Goal: Task Accomplishment & Management: Manage account settings

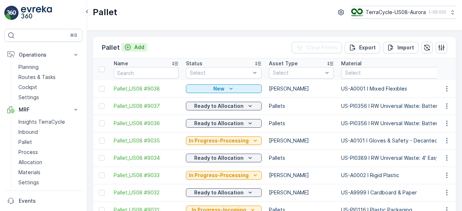
click at [139, 47] on p "Add" at bounding box center [139, 47] width 10 height 7
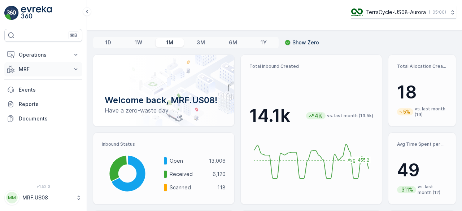
click at [51, 66] on p "MRF" at bounding box center [43, 69] width 49 height 7
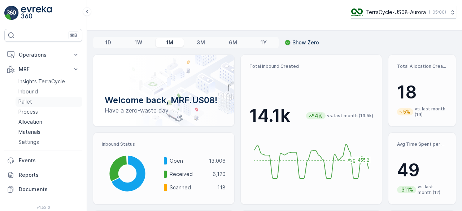
click at [25, 102] on p "Pallet" at bounding box center [25, 101] width 14 height 7
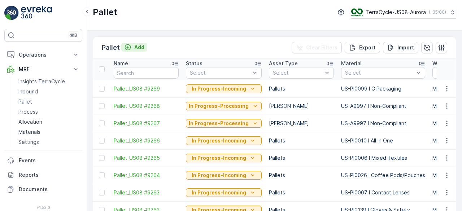
click at [131, 46] on div "Add" at bounding box center [134, 47] width 20 height 7
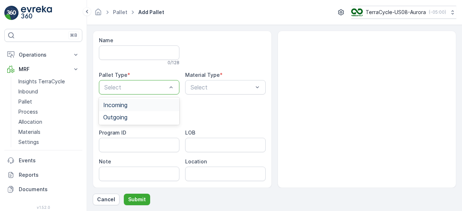
click at [134, 109] on div "Incoming" at bounding box center [139, 105] width 81 height 12
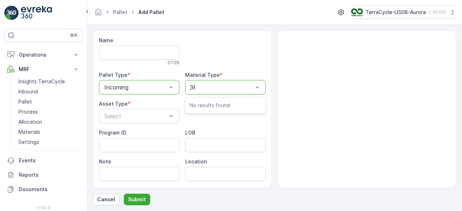
type input "389"
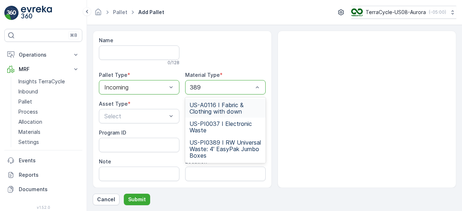
click at [197, 87] on input "389" at bounding box center [196, 87] width 13 height 7
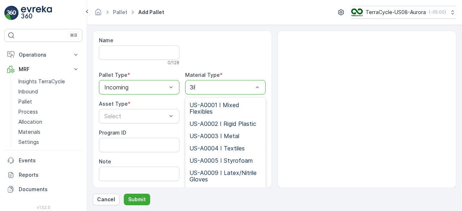
type input "388"
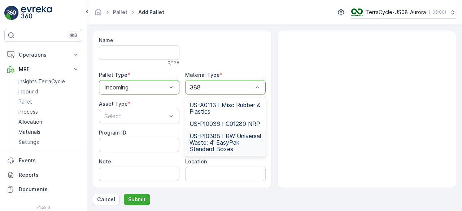
click at [225, 145] on span "US-PI0388 I RW Universal Waste: 4' EasyPak Standard Boxes" at bounding box center [226, 143] width 72 height 20
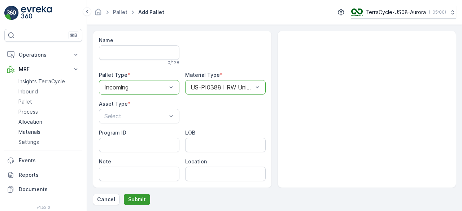
click at [140, 199] on p "Submit" at bounding box center [137, 199] width 18 height 7
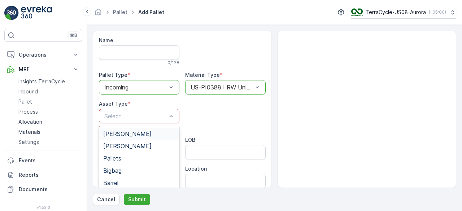
click at [152, 112] on p "Select" at bounding box center [135, 116] width 62 height 9
click at [122, 156] on div "Pallets" at bounding box center [139, 158] width 72 height 7
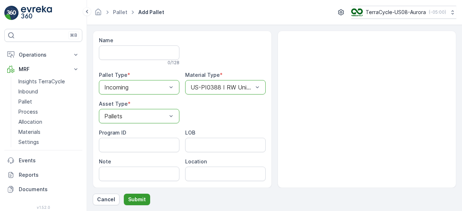
click at [137, 196] on p "Submit" at bounding box center [137, 199] width 18 height 7
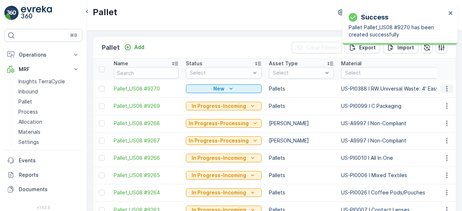
click at [445, 88] on icon "button" at bounding box center [447, 88] width 7 height 7
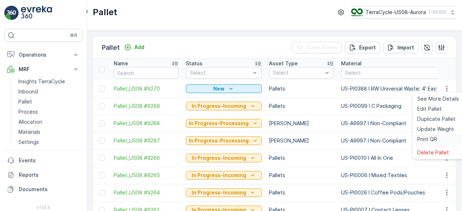
click at [428, 141] on span "Print QR" at bounding box center [428, 139] width 20 height 7
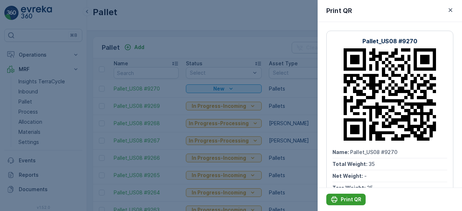
click at [346, 200] on p "Print QR" at bounding box center [351, 199] width 21 height 7
click at [262, 85] on div at bounding box center [231, 105] width 462 height 211
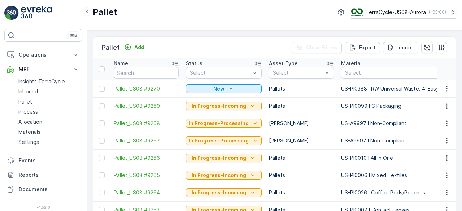
click at [150, 86] on span "Pallet_US08 #9270" at bounding box center [146, 88] width 65 height 7
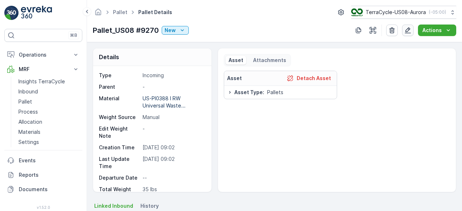
click at [409, 31] on icon "button" at bounding box center [408, 30] width 6 height 6
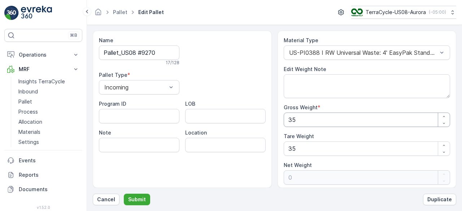
click at [315, 117] on Weight "35" at bounding box center [367, 120] width 167 height 14
type Weight "6"
type Weight "-29"
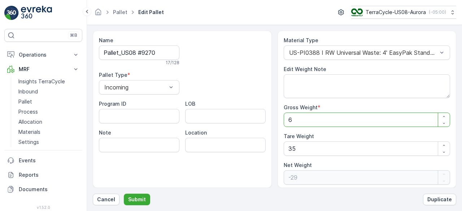
type Weight "63"
type Weight "28"
type Weight "630"
type Weight "595"
type Weight "630"
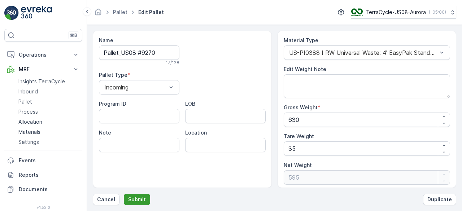
click at [143, 204] on button "Submit" at bounding box center [137, 200] width 26 height 12
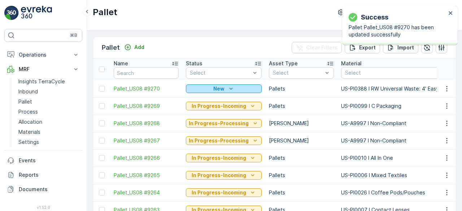
click at [247, 88] on div "New" at bounding box center [224, 88] width 70 height 7
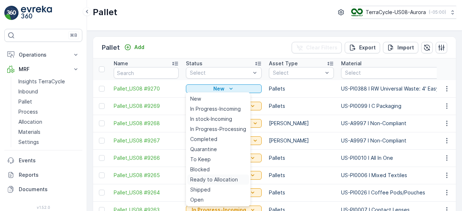
click at [207, 180] on span "Ready to Allocation" at bounding box center [214, 179] width 48 height 7
